Goal: Task Accomplishment & Management: Use online tool/utility

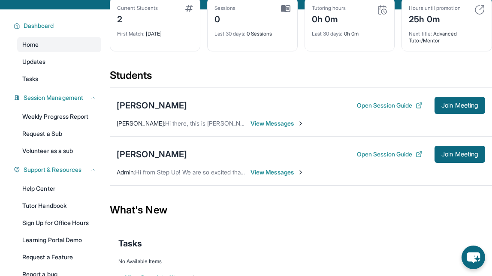
scroll to position [53, 0]
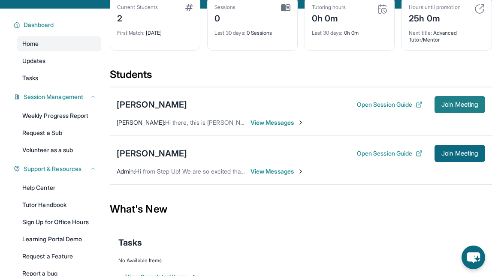
click at [437, 108] on button "Join Meeting" at bounding box center [460, 104] width 51 height 17
click at [447, 102] on span "Join Meeting" at bounding box center [459, 104] width 37 height 5
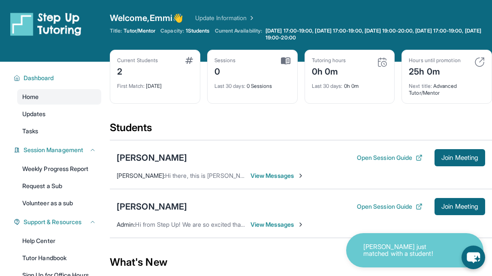
click at [375, 257] on p "[PERSON_NAME] just matched with a student!" at bounding box center [406, 251] width 86 height 14
click at [470, 255] on icon "chat-button" at bounding box center [473, 258] width 14 height 12
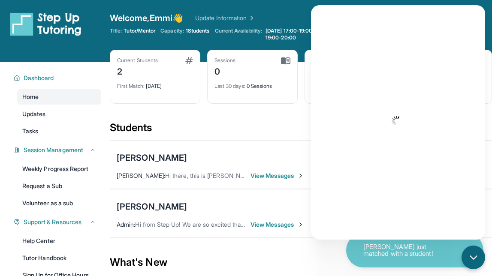
click at [421, 252] on p "[PERSON_NAME] just matched with a student!" at bounding box center [406, 251] width 86 height 14
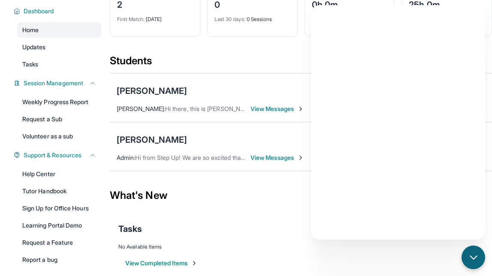
scroll to position [101, 0]
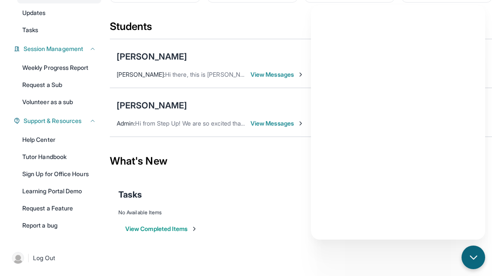
click at [233, 214] on div "No Available Items" at bounding box center [300, 212] width 365 height 7
